Goal: Task Accomplishment & Management: Complete application form

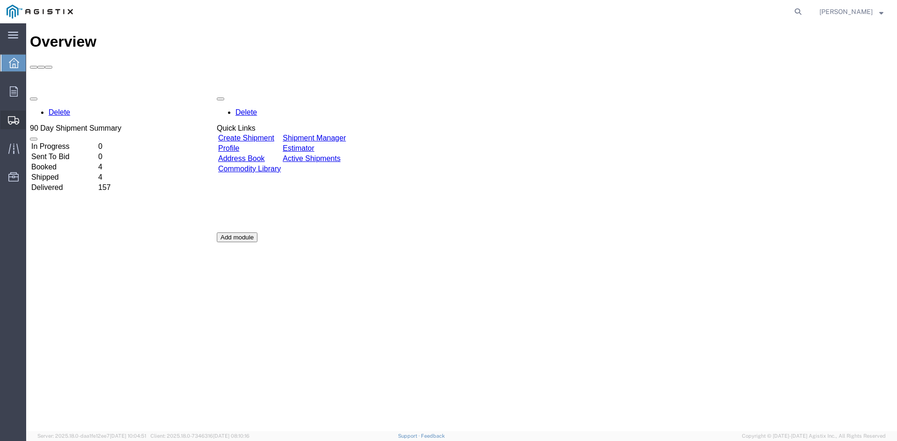
click at [0, 0] on span "Create Shipment" at bounding box center [0, 0] width 0 height 0
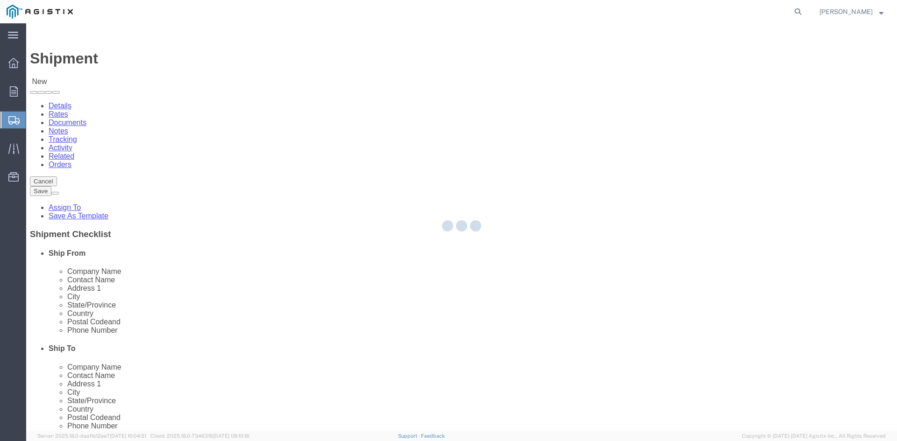
select select
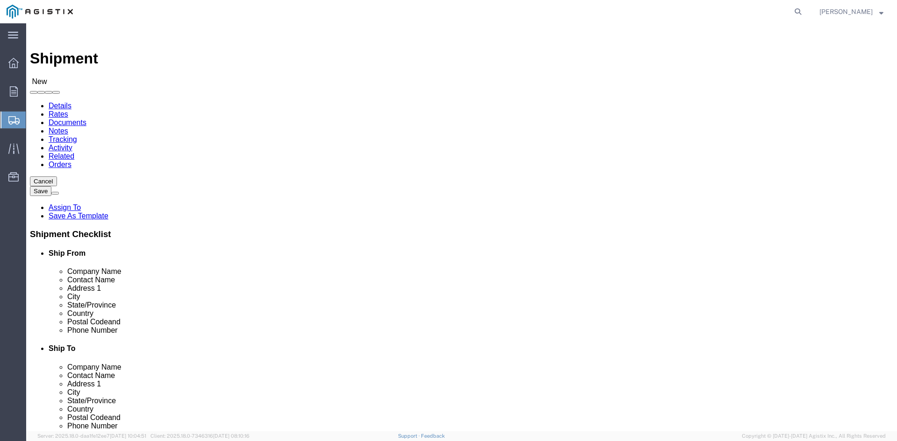
click select "Select PG&E Power Partners"
select select "9596"
click select "Select PG&E Power Partners"
select select
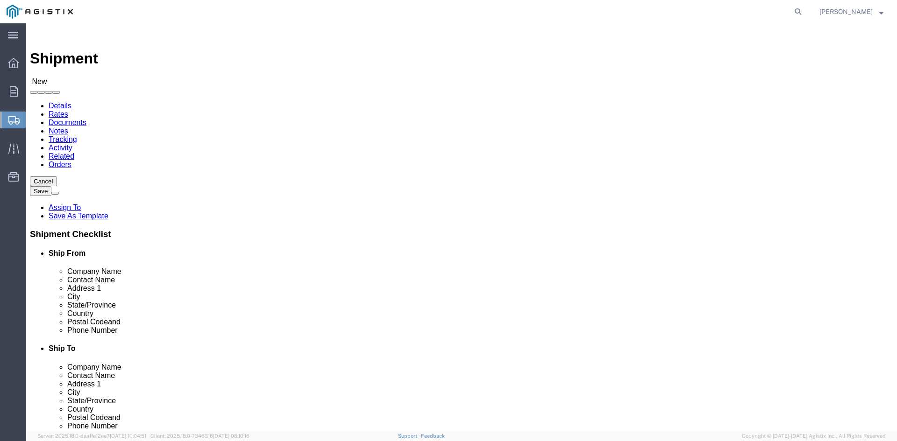
drag, startPoint x: 141, startPoint y: 268, endPoint x: 177, endPoint y: 268, distance: 36.0
click input "text"
type input "[PERSON_NAME]"
click p "- Power Partners LLC - ([PERSON_NAME]) [STREET_ADDRESS][PERSON_NAME]"
select select "GA"
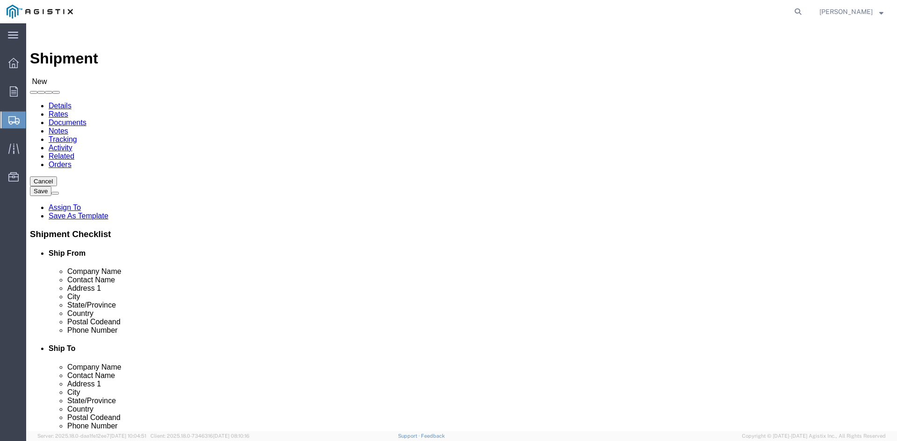
type input "[PERSON_NAME]"
click select "Select All Others [GEOGRAPHIC_DATA] [GEOGRAPHIC_DATA] [GEOGRAPHIC_DATA] [GEOGRA…"
select select "19745"
click select "Select All Others [GEOGRAPHIC_DATA] [GEOGRAPHIC_DATA] [GEOGRAPHIC_DATA] [GEOGRA…"
click input "text"
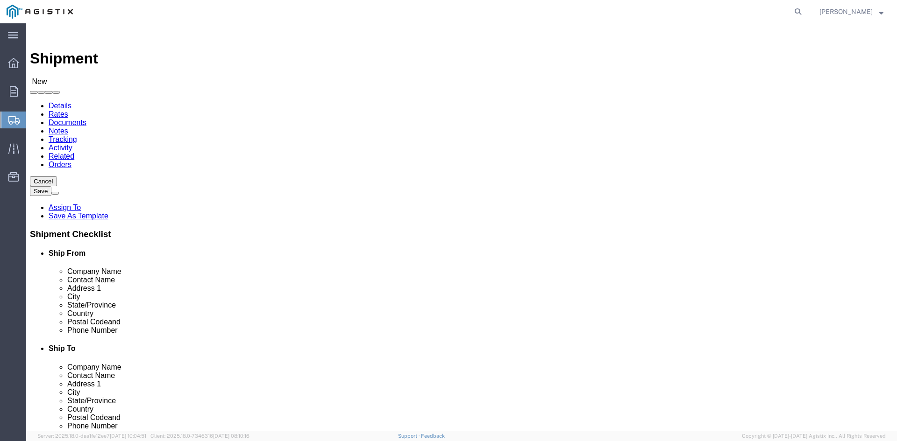
type input "[PERSON_NAME]"
click p "- PG&E - ([PERSON_NAME]) [STREET_ADDRESS]"
select select "CA"
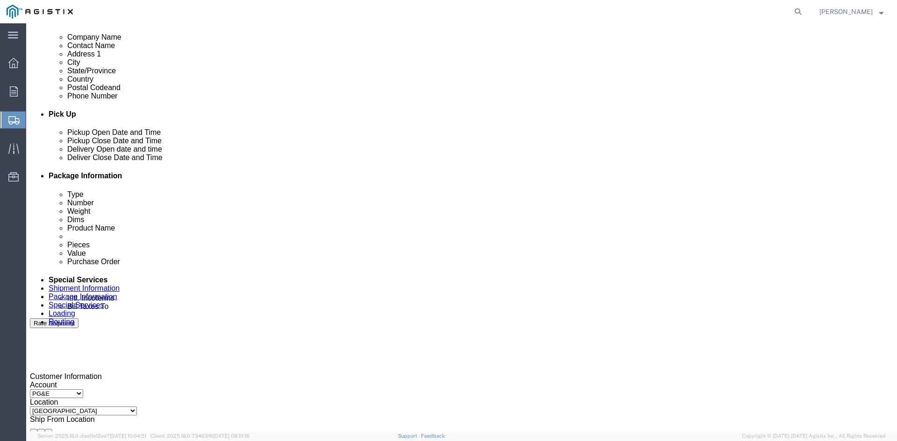
type input "[PERSON_NAME]"
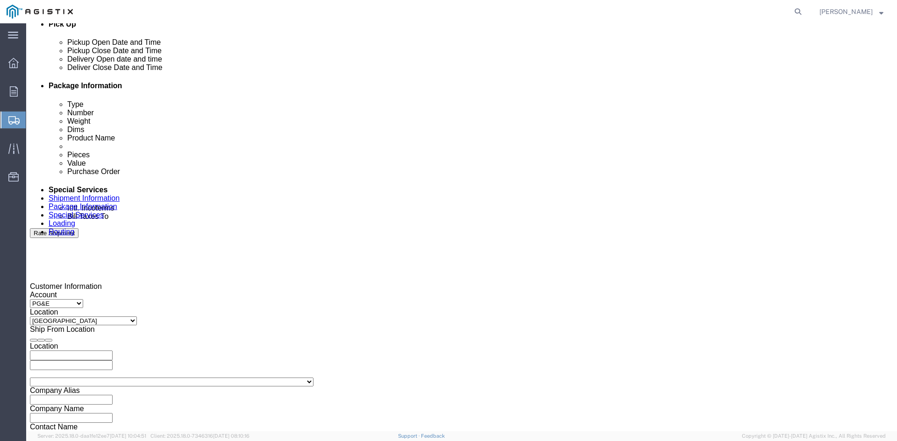
scroll to position [514, 0]
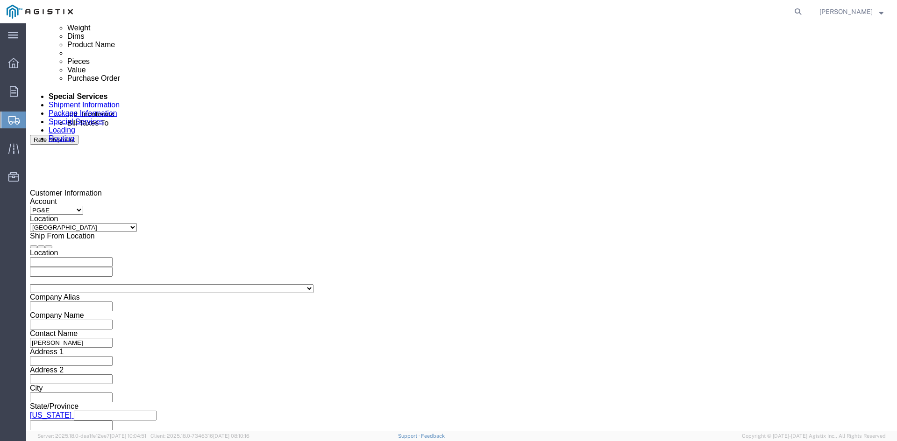
click div "[DATE] 1:00 PM"
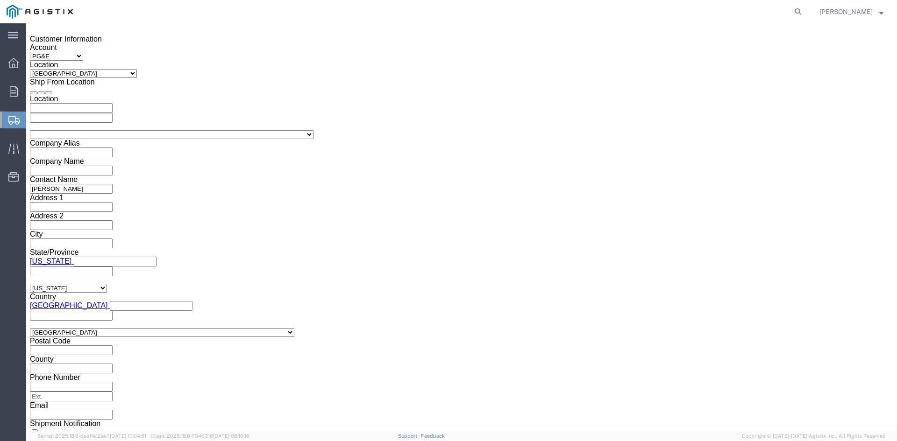
click input "1:00 PM"
click input "11:00 PM"
type input "11:00 AM"
click button "Apply"
click div "[DATE] 12:00 PM"
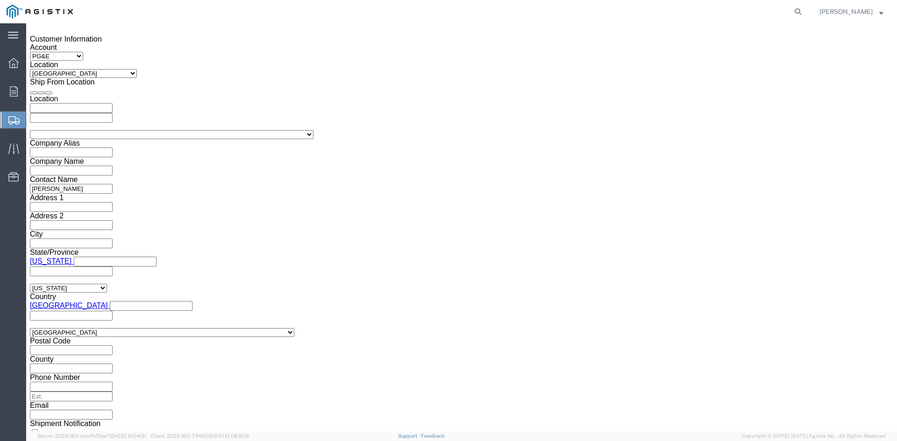
type input "5:00 PM"
click button "Apply"
click div
click input "6:00 PM"
click input "7:00 PM"
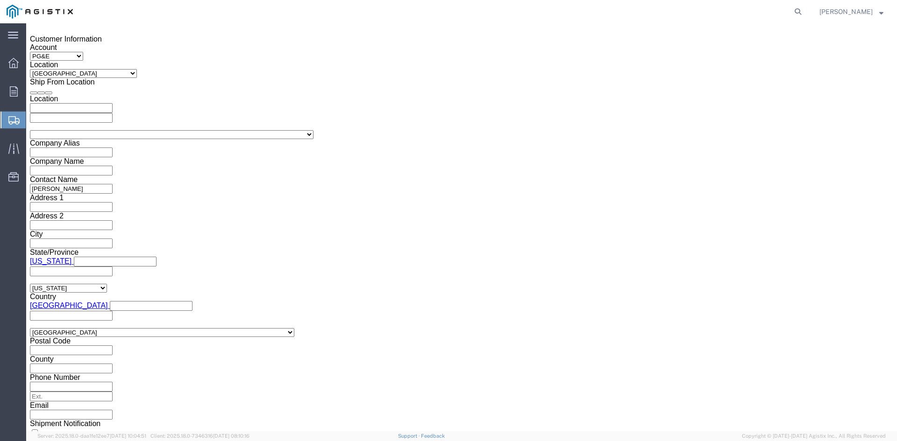
click input "7:30 PM"
type input "7:30 AM"
click button "Apply"
click div
click input "2:30 AM"
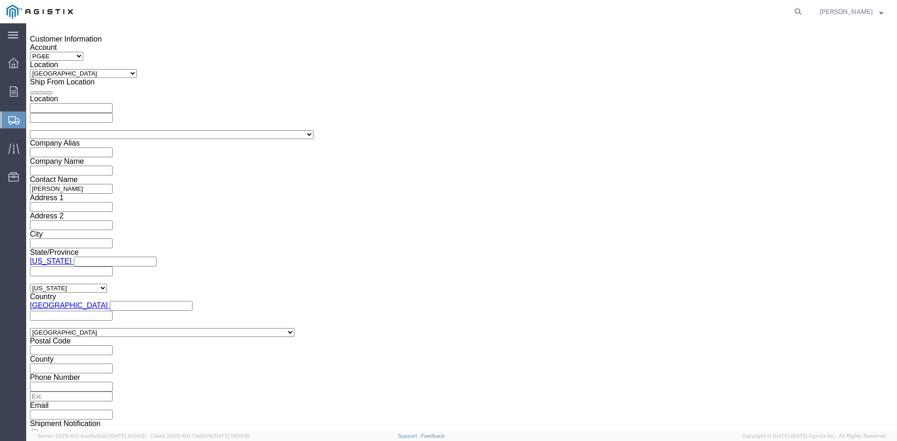
drag, startPoint x: 559, startPoint y: 261, endPoint x: 566, endPoint y: 258, distance: 7.5
click input "2:00 AM"
type input "2:00 PM"
click button "Apply"
click input "text"
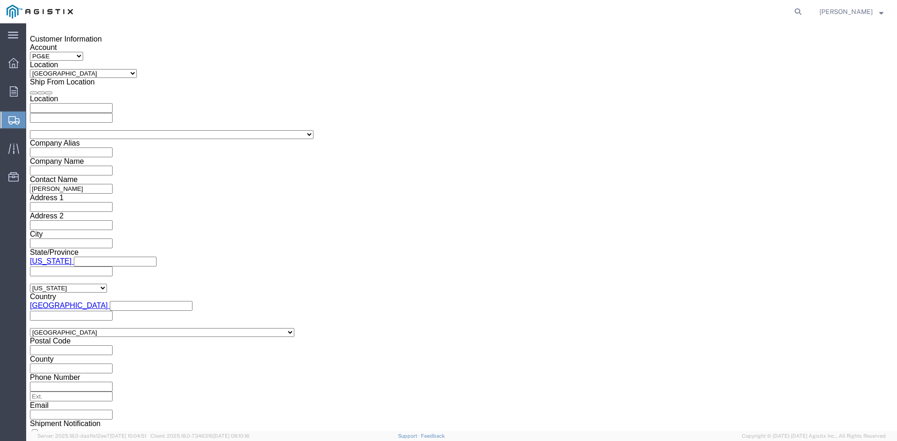
type input "3501350309"
click select "Select Account Type Activity ID Airline Appointment Number ASN Batch Request # …"
select select "BOL"
click select "Select Account Type Activity ID Airline Appointment Number ASN Batch Request # …"
click input "text"
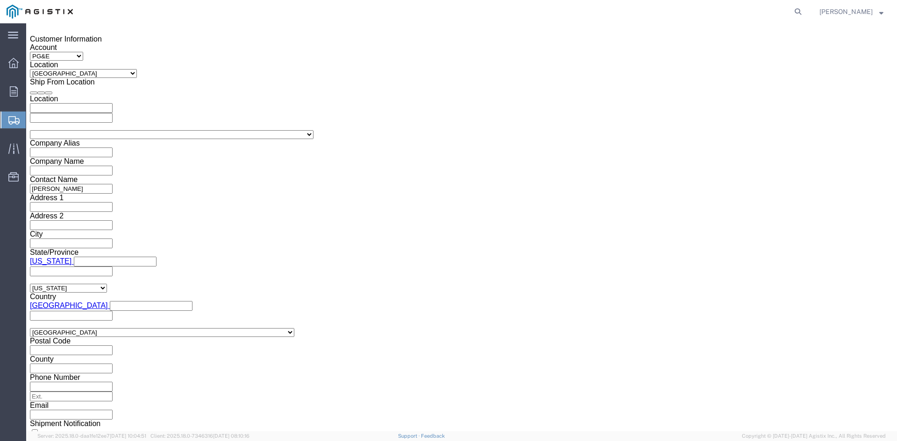
type input "9864983"
click button "Continue"
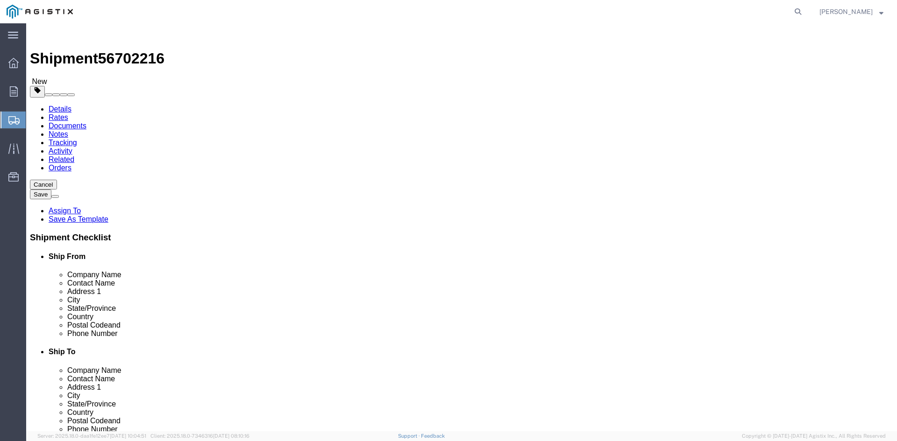
click select "Select Bulk Bundle(s) Cardboard Box(es) Carton(s) Crate(s) Drum(s) (Fiberboard)…"
select select "PSNS"
click select "Select Bulk Bundle(s) Cardboard Box(es) Carton(s) Crate(s) Drum(s) (Fiberboard)…"
click input "text"
type input "1"
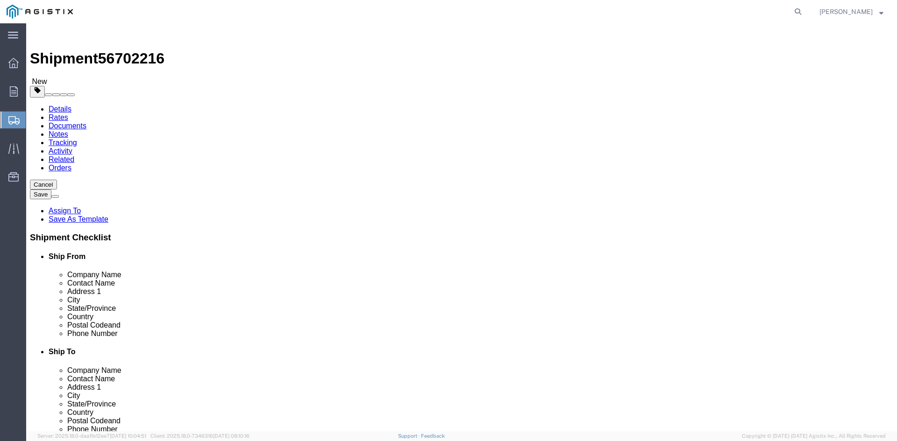
drag, startPoint x: 138, startPoint y: 197, endPoint x: 104, endPoint y: 194, distance: 33.8
click div "Number 1"
type input "28"
click input "text"
type input "33"
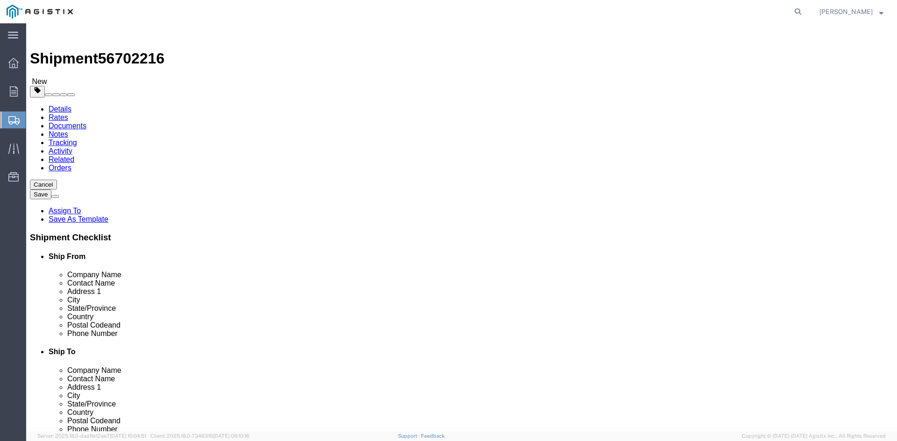
drag, startPoint x: 188, startPoint y: 218, endPoint x: 208, endPoint y: 218, distance: 19.6
click input "text"
type input "33"
click input "text"
type input "54.50"
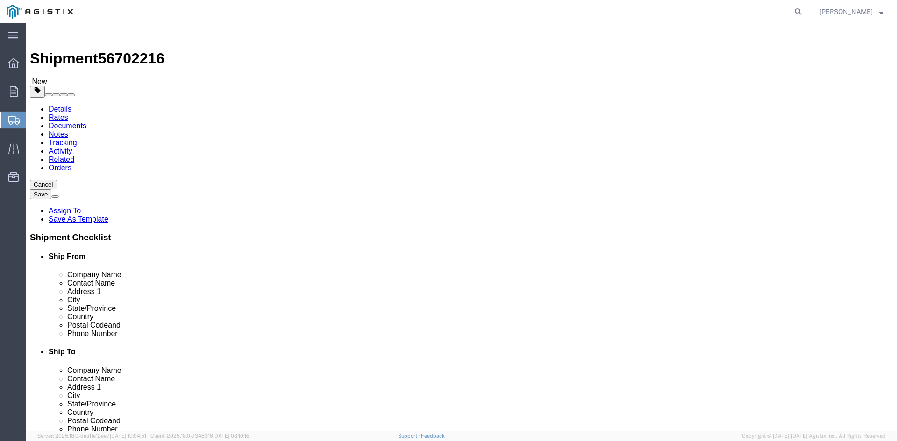
drag, startPoint x: 149, startPoint y: 234, endPoint x: 97, endPoint y: 232, distance: 52.4
click div "Weight 0.00 Select kgs lbs Ship. t°"
type input "42250.14"
click link "Add Content"
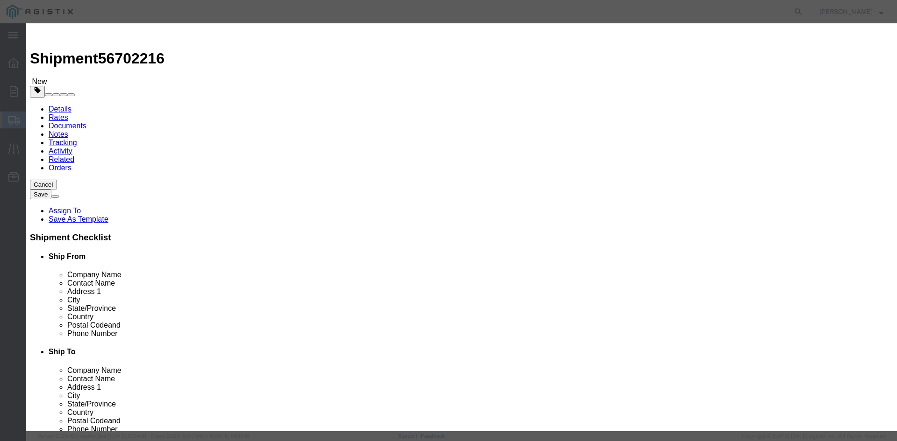
drag, startPoint x: 283, startPoint y: 70, endPoint x: 295, endPoint y: 72, distance: 12.0
click input "text"
type input "Overhead Transformer"
drag, startPoint x: 284, startPoint y: 87, endPoint x: 270, endPoint y: 85, distance: 13.7
click div "0"
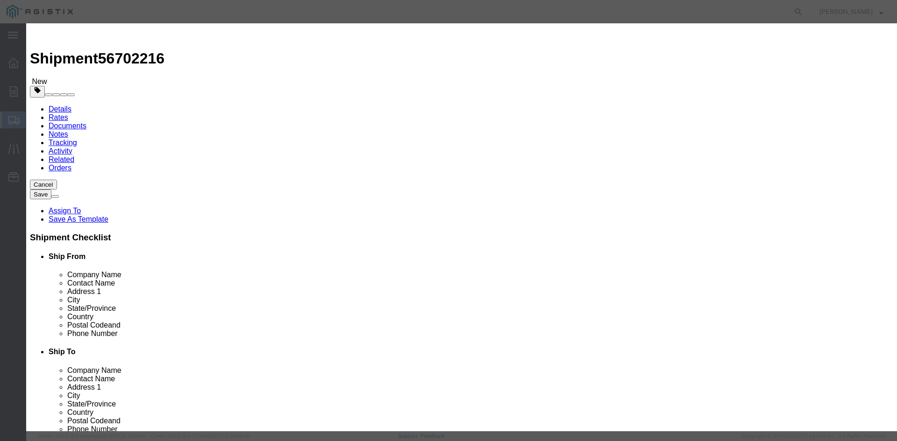
click input "text"
drag, startPoint x: 278, startPoint y: 87, endPoint x: 256, endPoint y: 86, distance: 22.4
click div "Pieces Number of pieces inside all the packages 0 Select Bag Barrels 100Board F…"
type input "28"
click input "text"
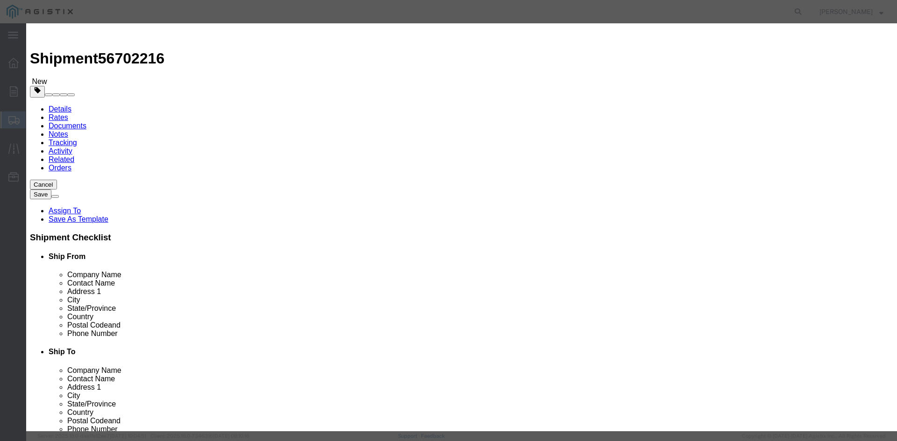
type input "1"
click select "Select 50 55 60 65 70 85 92.5 100 125 175 250 300 400"
select select "55"
click select "Select 50 55 60 65 70 85 92.5 100 125 175 250 300 400"
click button "Save & Close"
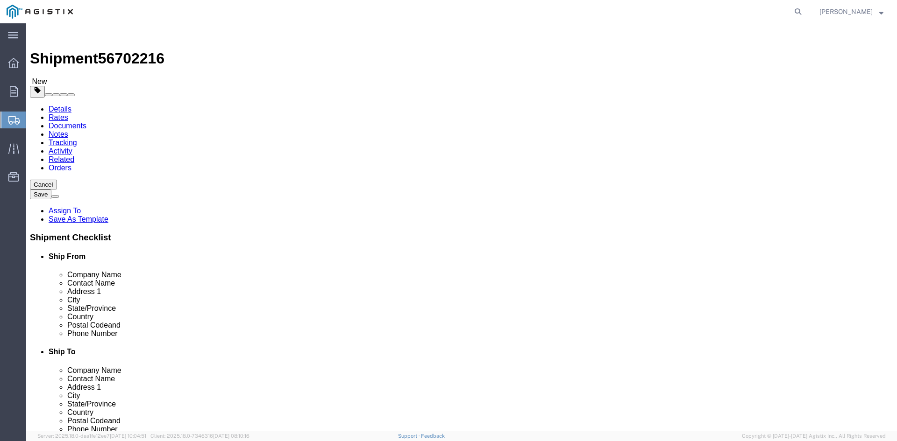
click link "Add Package"
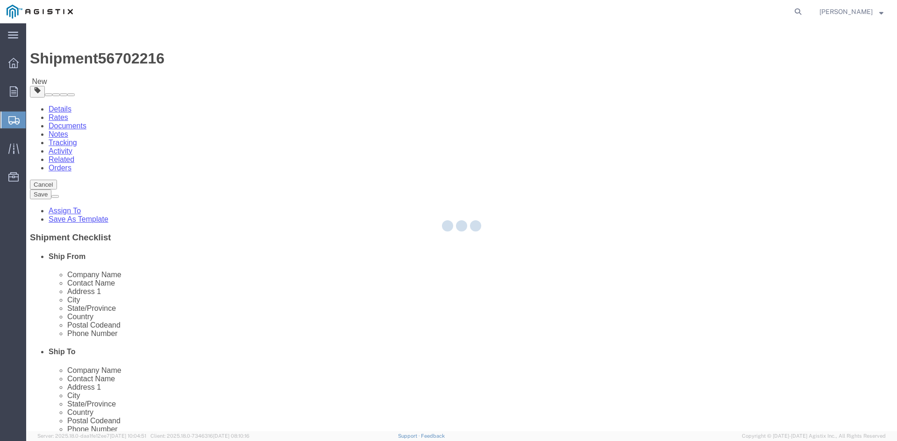
select select "PSNS"
select select "CBOX"
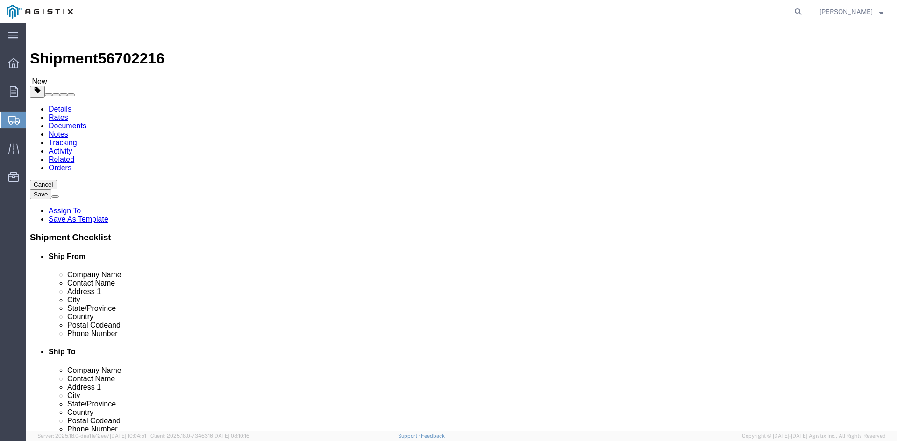
click span "button"
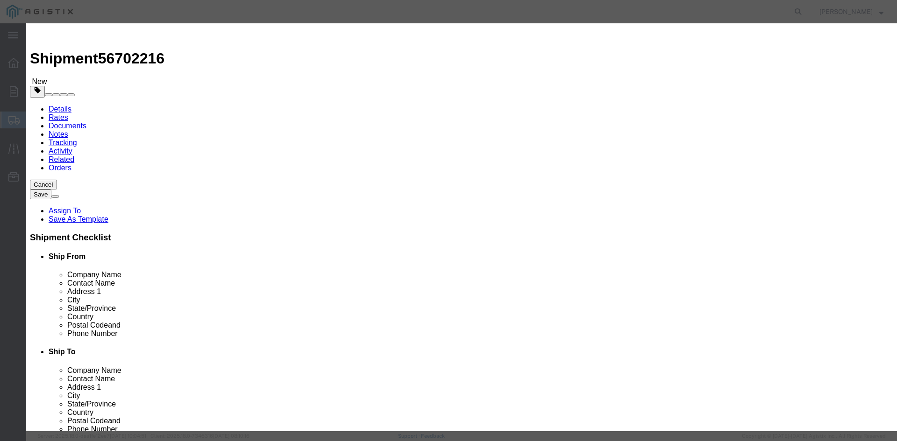
click button "Yes"
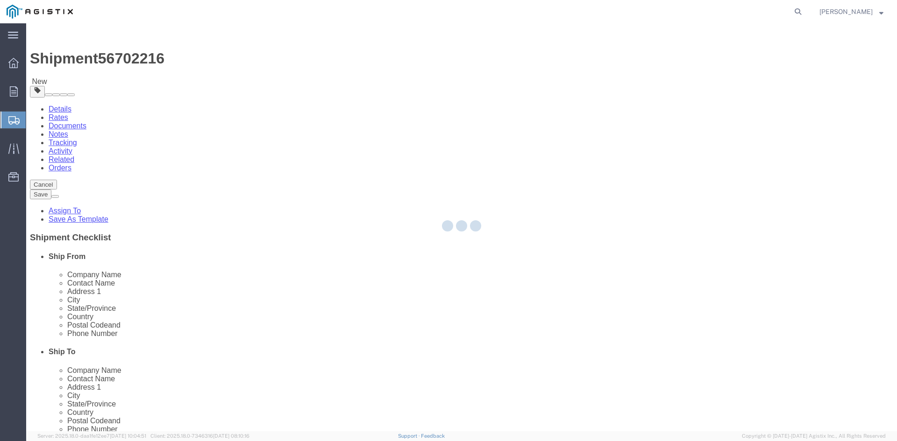
select select "PSNS"
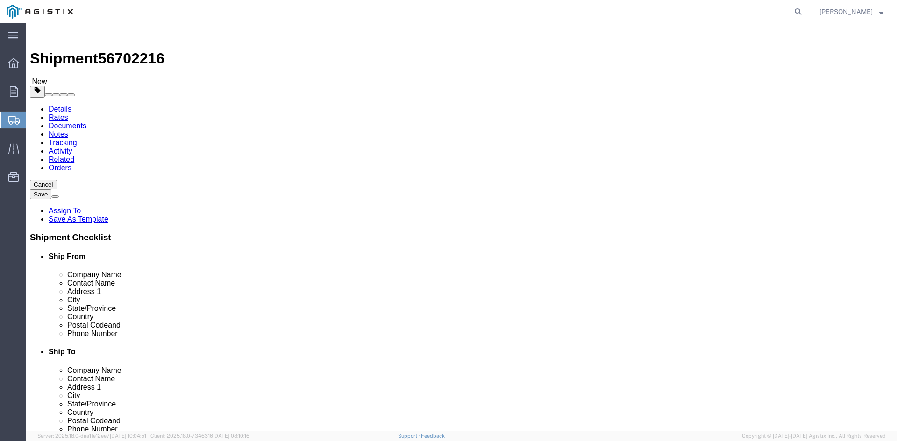
click icon
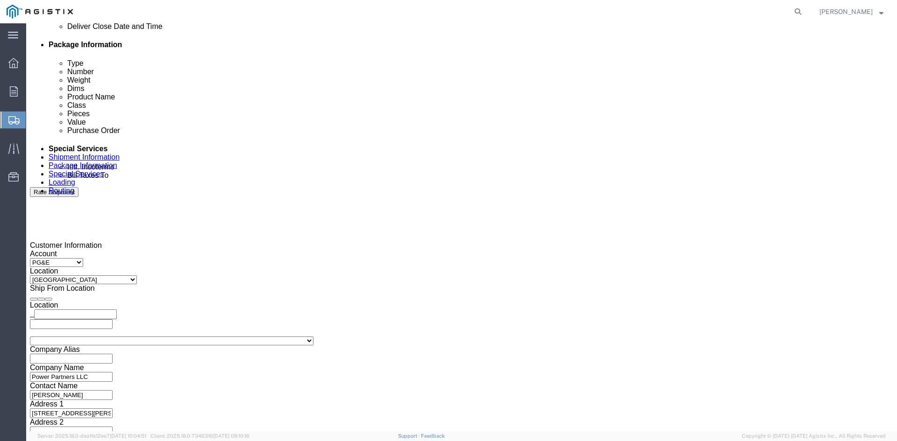
scroll to position [467, 0]
click input "text"
type input "[EMAIL_ADDRESS][DOMAIN_NAME]"
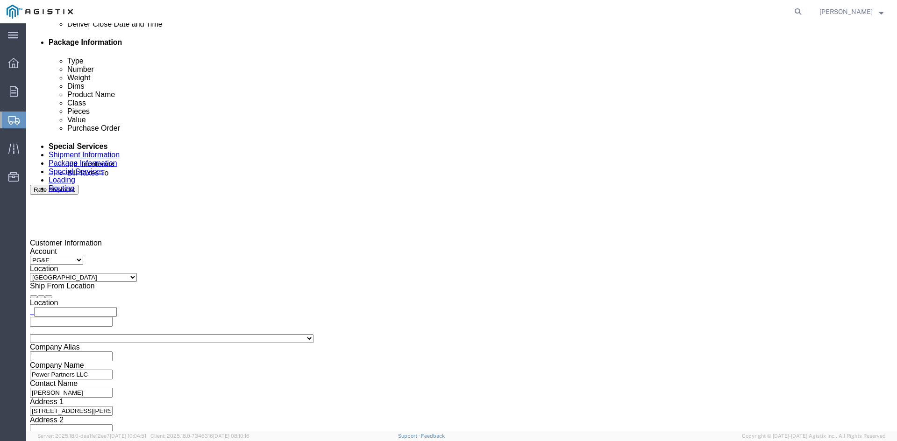
type input "[EMAIL_ADDRESS][DOMAIN_NAME],[DOMAIN_NAME][EMAIL_ADDRESS][DOMAIN_NAME]"
type input "z"
type input "[EMAIL_ADDRESS][DOMAIN_NAME],[DOMAIN_NAME][EMAIL_ADDRESS][DOMAIN_NAME],[PERSON_…"
type input "sh"
type input "[EMAIL_ADDRESS][DOMAIN_NAME],[DOMAIN_NAME][EMAIL_ADDRESS][DOMAIN_NAME],[EMAIL_A…"
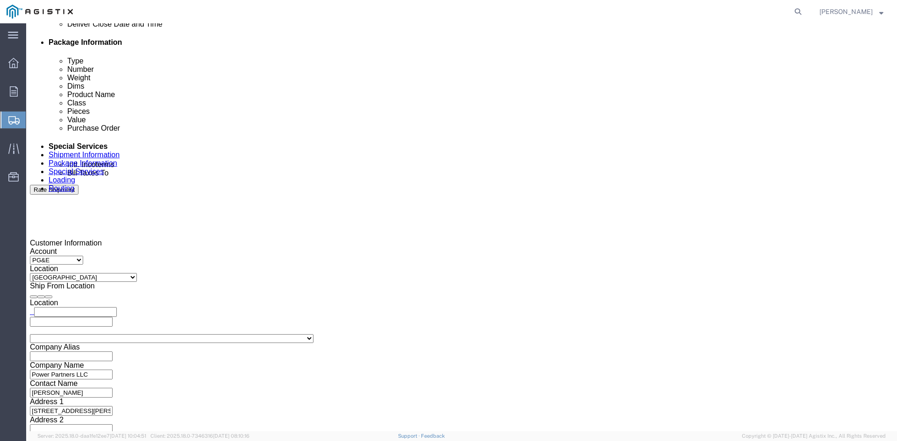
type input "[PERSON_NAME]"
type input "[EMAIL_ADDRESS][DOMAIN_NAME],[DOMAIN_NAME][EMAIL_ADDRESS][DOMAIN_NAME],[EMAIL_A…"
type input "pri"
type input "[EMAIL_ADDRESS][DOMAIN_NAME],[DOMAIN_NAME][EMAIL_ADDRESS][DOMAIN_NAME],[EMAIL_A…"
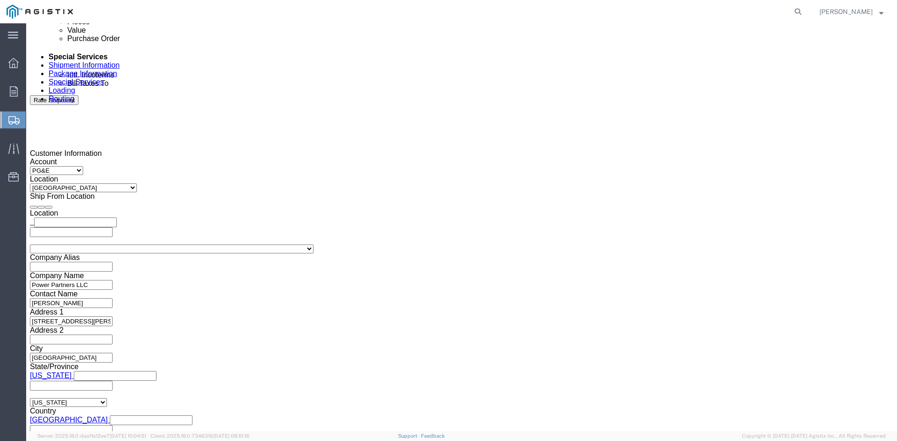
scroll to position [561, 0]
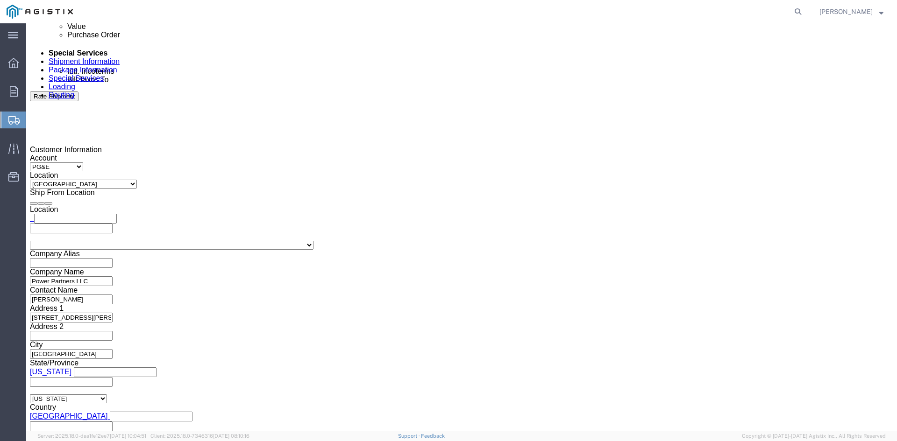
click button "Rate Shipment"
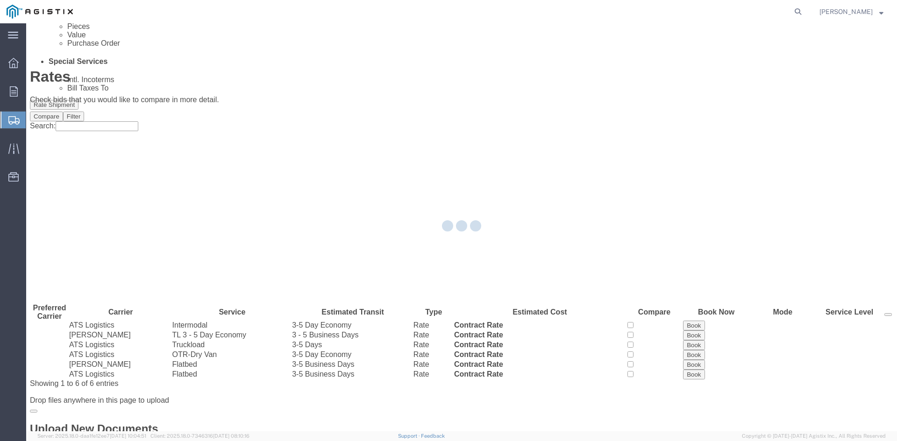
scroll to position [0, 0]
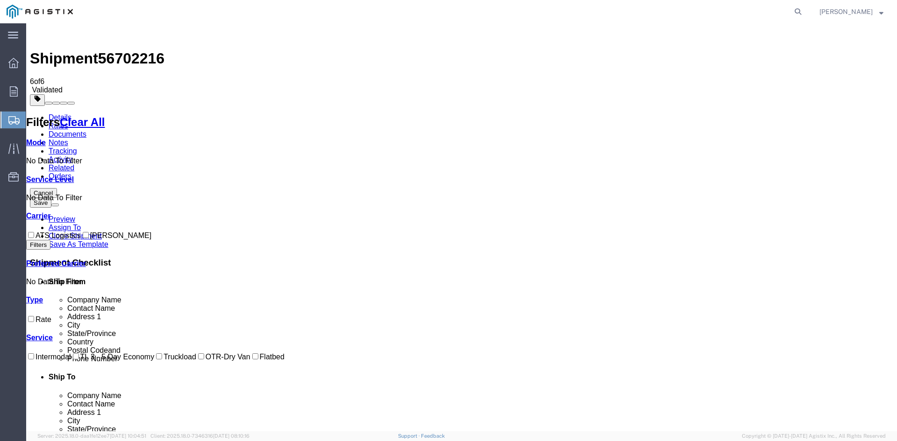
click at [34, 232] on input "ATS Logistics" at bounding box center [31, 235] width 6 height 6
checkbox input "true"
